Goal: Navigation & Orientation: Go to known website

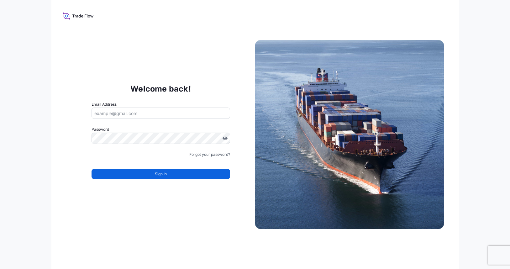
click at [166, 114] on input "Email Address" at bounding box center [161, 113] width 139 height 11
click at [347, 137] on img at bounding box center [349, 134] width 189 height 189
click at [136, 110] on input "Email Address" at bounding box center [161, 113] width 139 height 11
paste input "[EMAIL_ADDRESS][DOMAIN_NAME]"
type input "[EMAIL_ADDRESS][DOMAIN_NAME]"
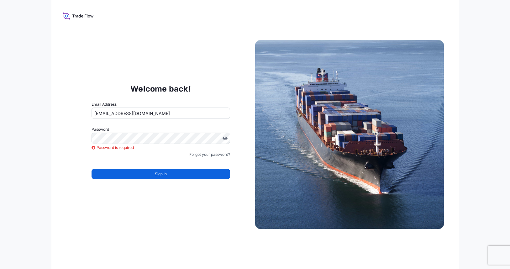
click at [270, 119] on img at bounding box center [349, 134] width 189 height 189
click at [143, 175] on button "Sign In" at bounding box center [161, 174] width 139 height 10
